Goal: Find specific page/section: Find specific page/section

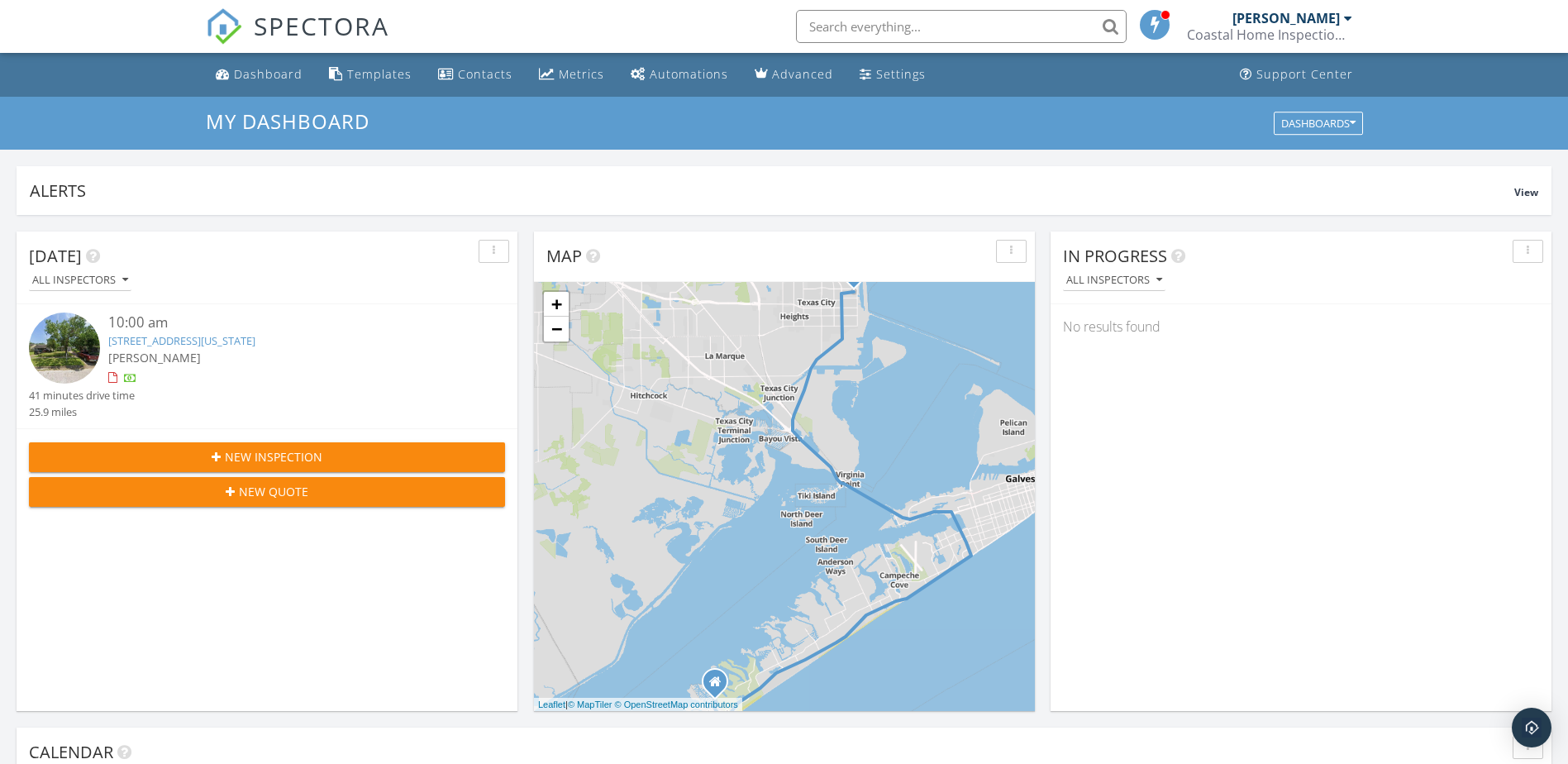
scroll to position [1531, 1594]
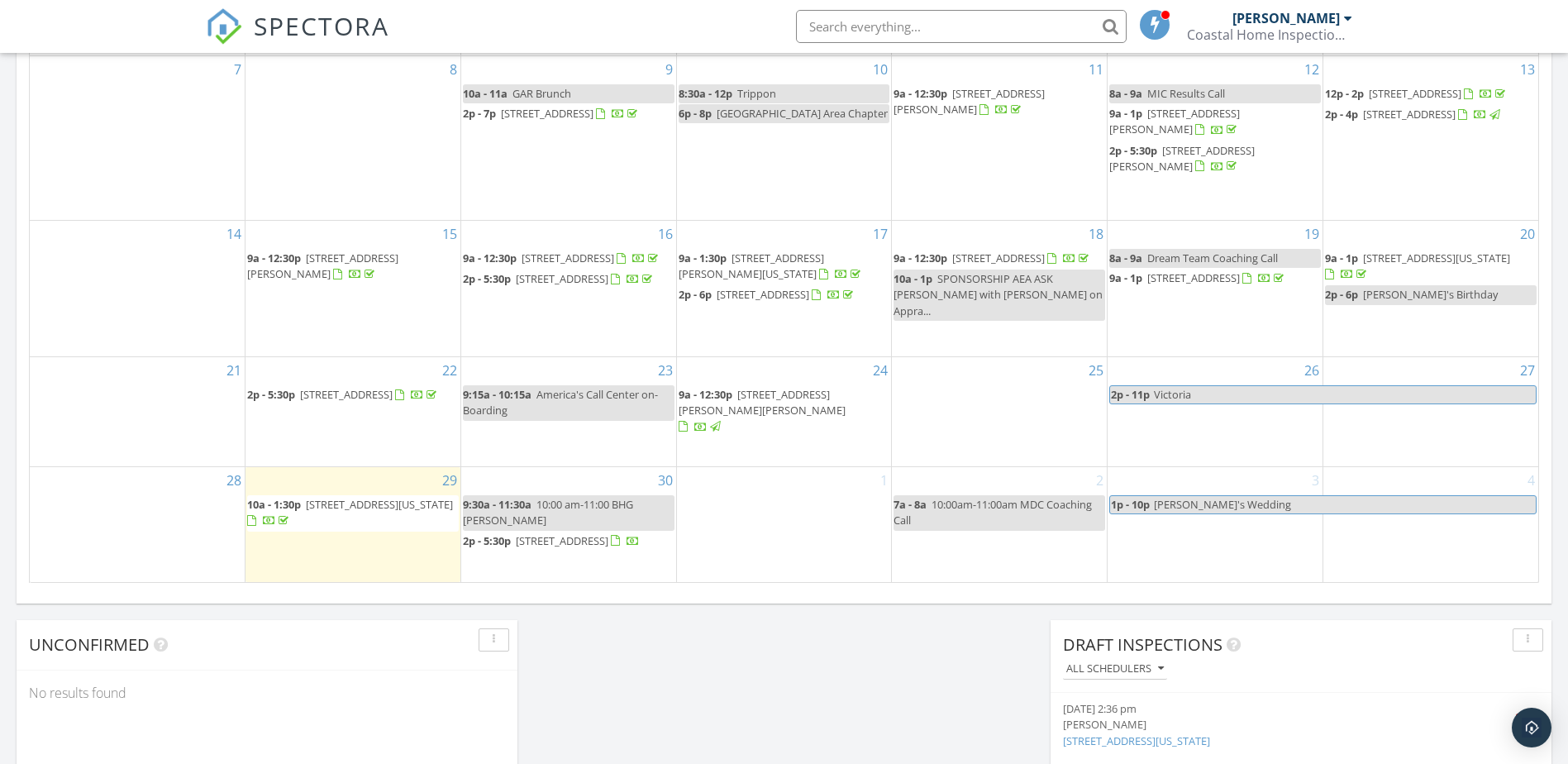
scroll to position [954, 0]
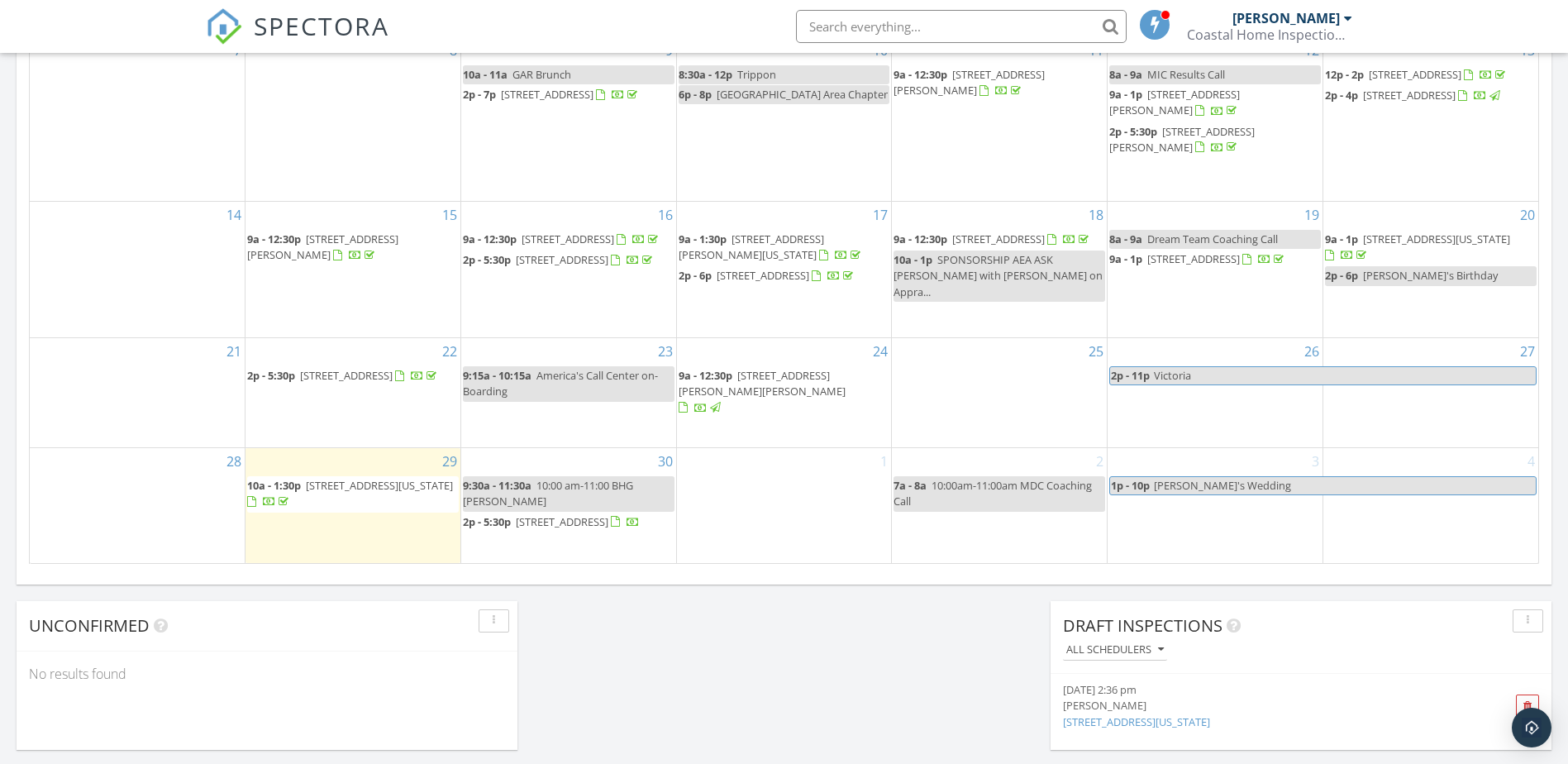
click at [126, 246] on div "14" at bounding box center [137, 269] width 215 height 136
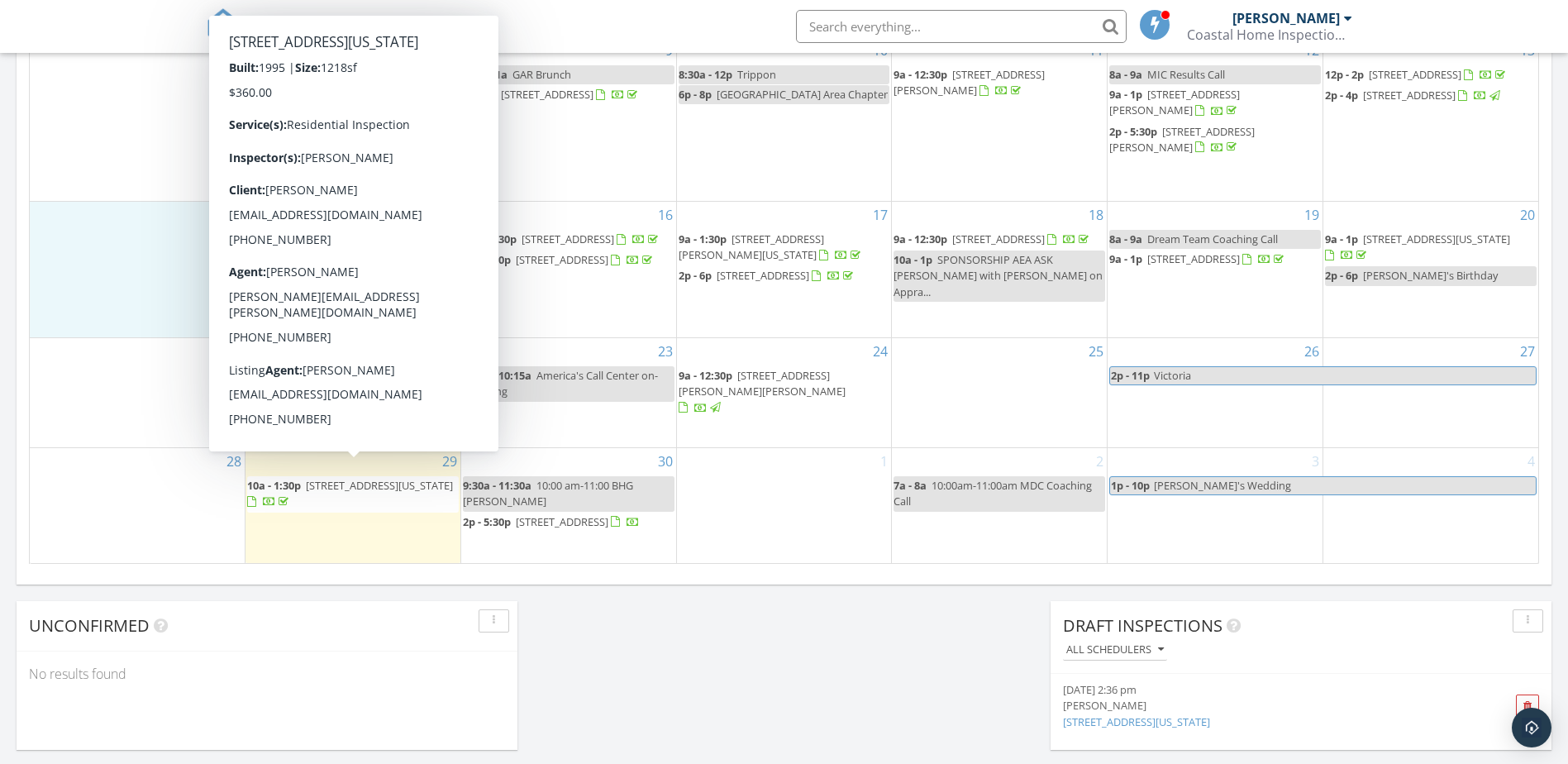
click at [396, 478] on span "[STREET_ADDRESS][US_STATE]" at bounding box center [379, 485] width 147 height 15
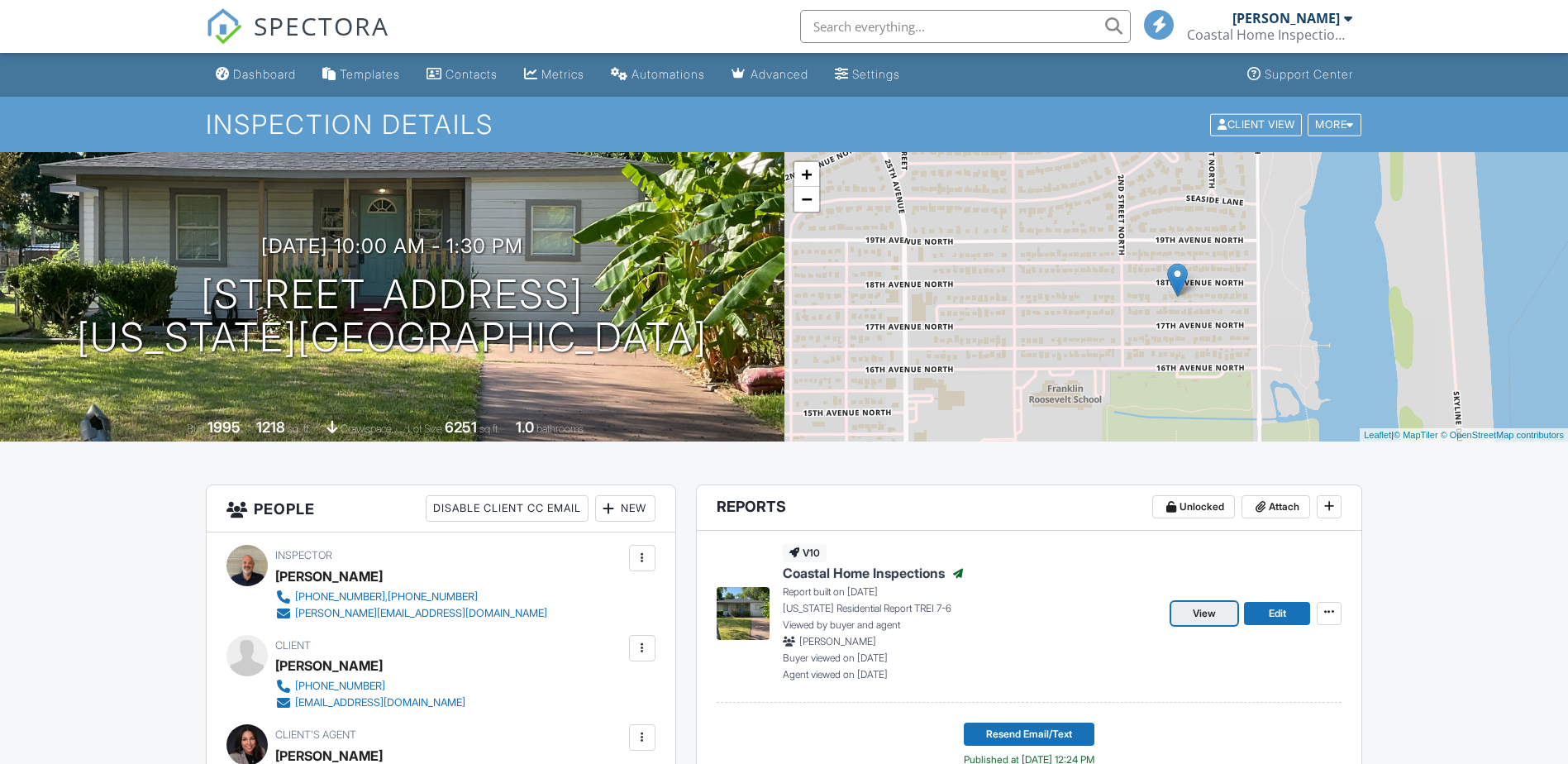
click at [1197, 618] on span "View" at bounding box center [1204, 613] width 23 height 17
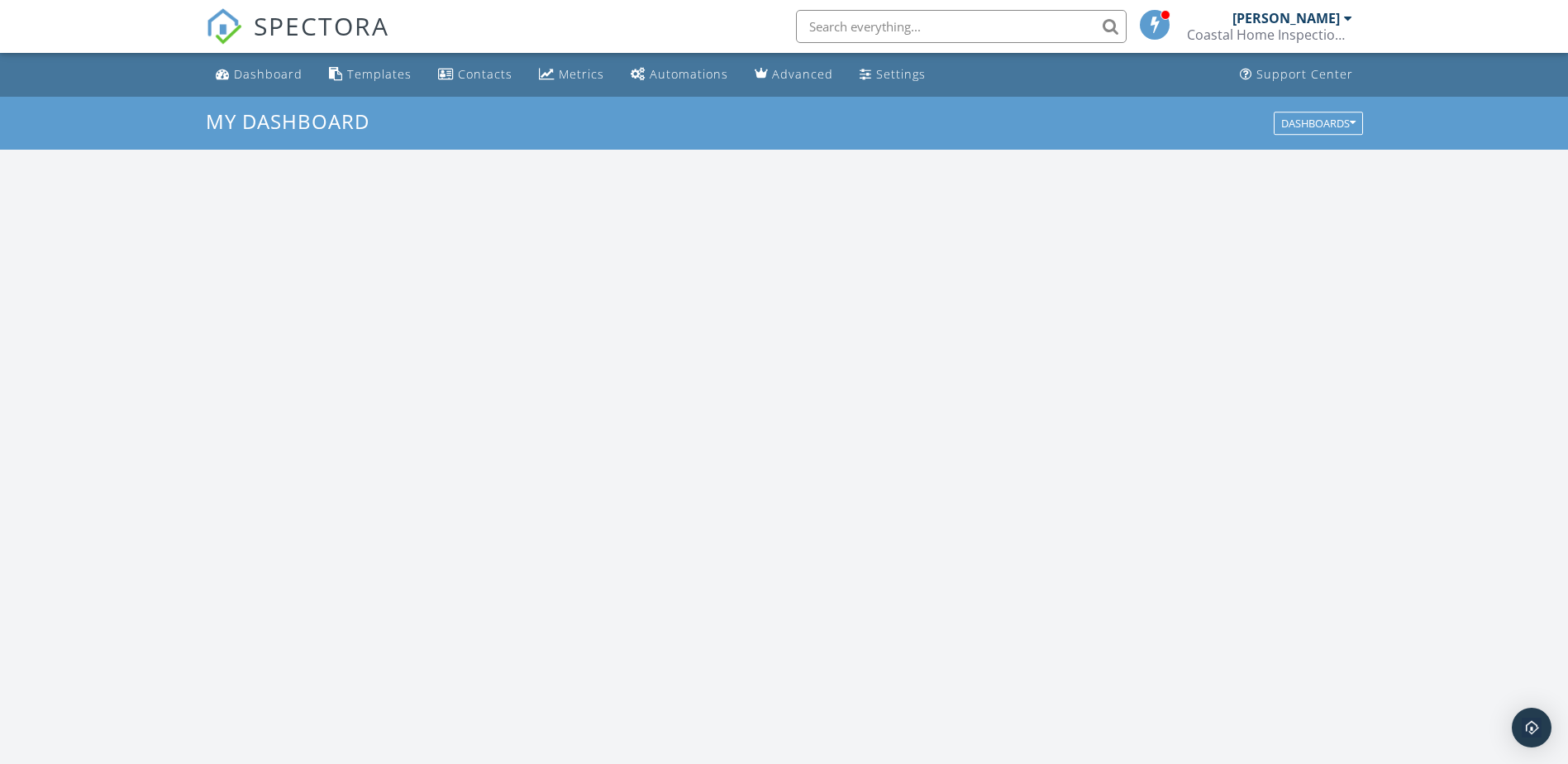
scroll to position [1531, 1594]
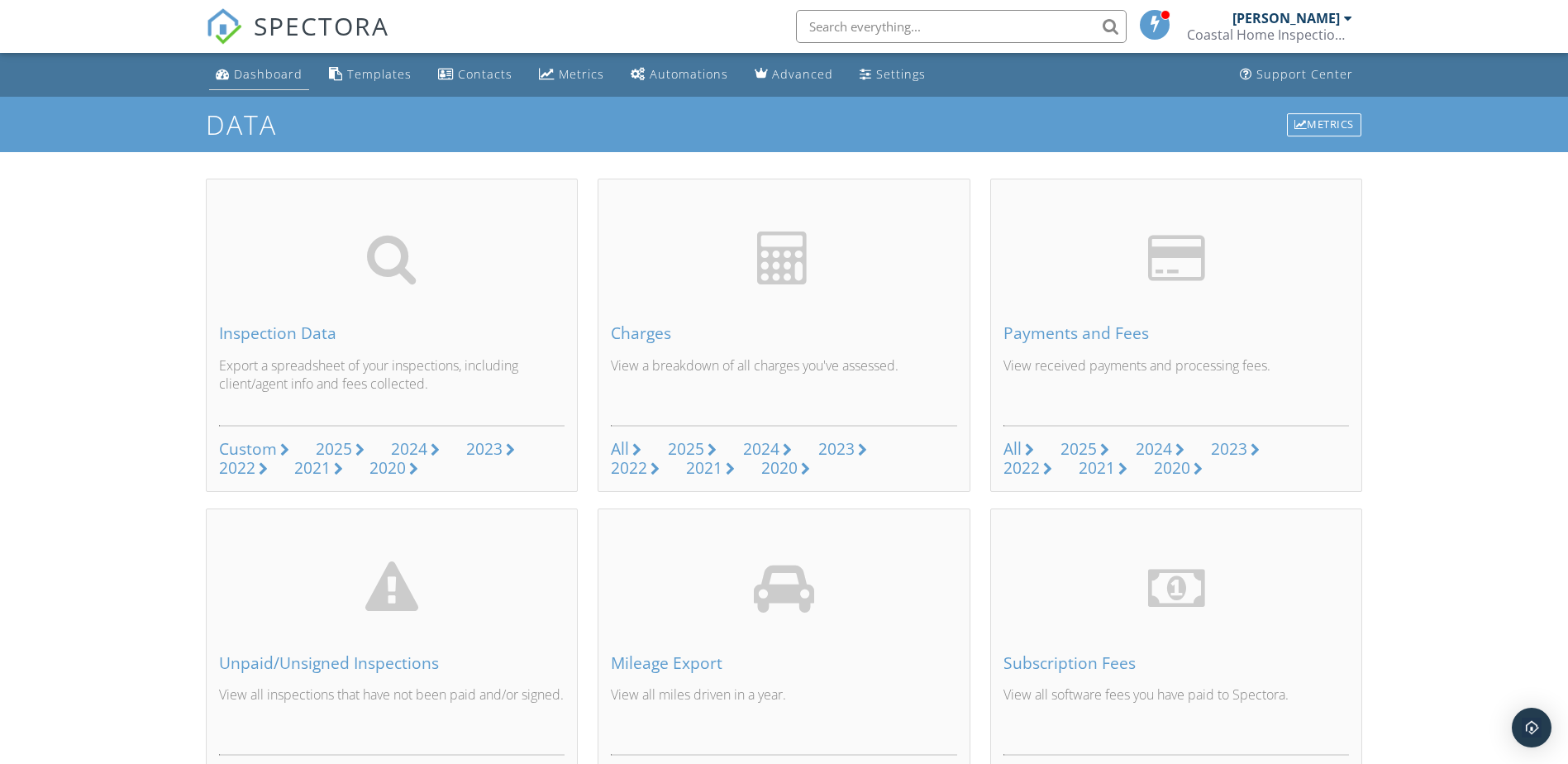
click at [274, 76] on div "Dashboard" at bounding box center [268, 74] width 68 height 16
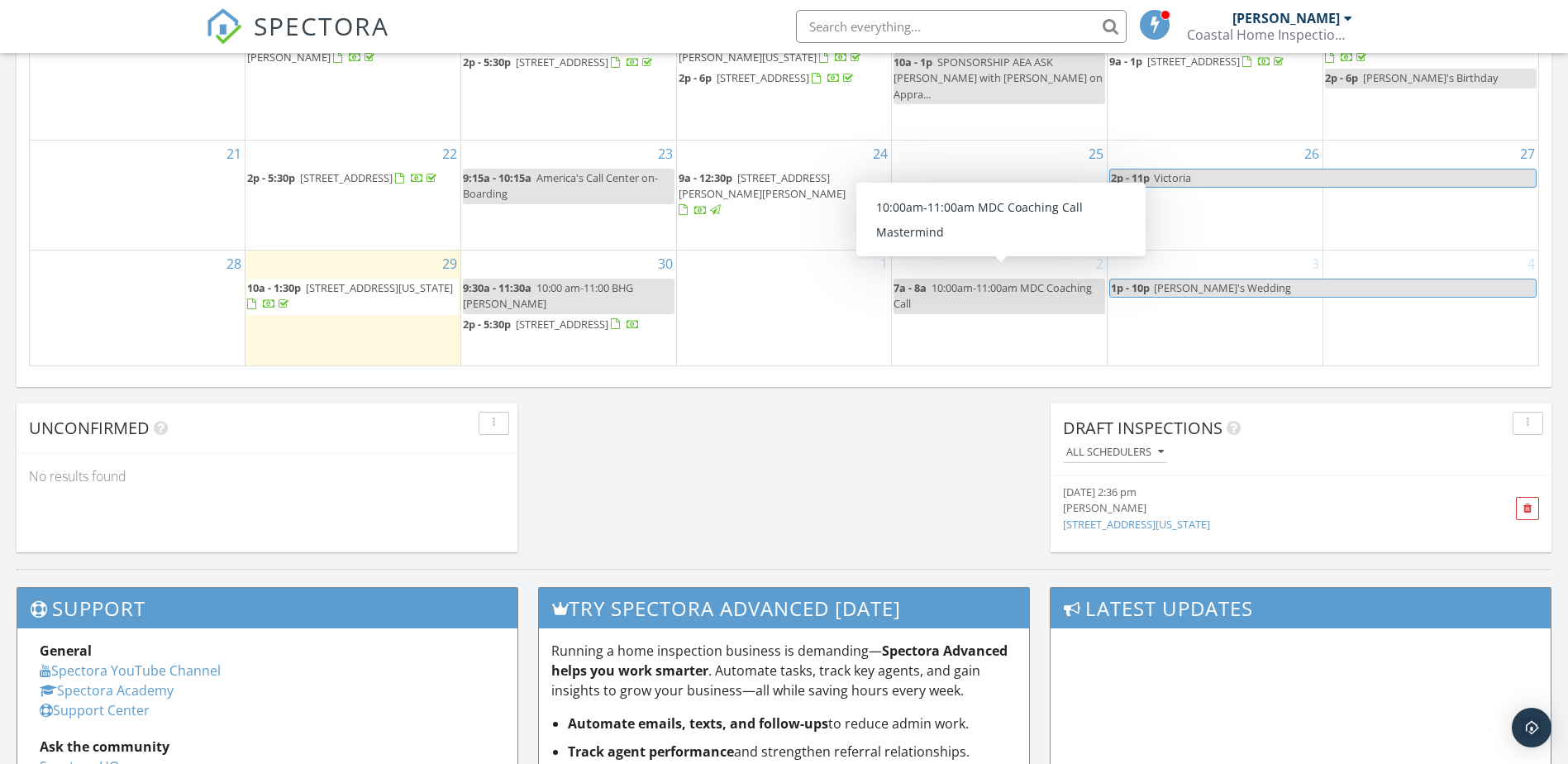
scroll to position [1131, 0]
